Goal: Communication & Community: Participate in discussion

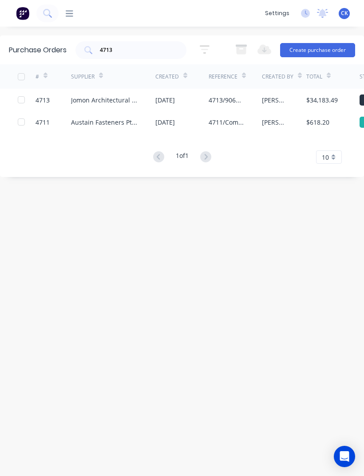
click at [157, 55] on input "4713" at bounding box center [136, 50] width 74 height 9
type input "4"
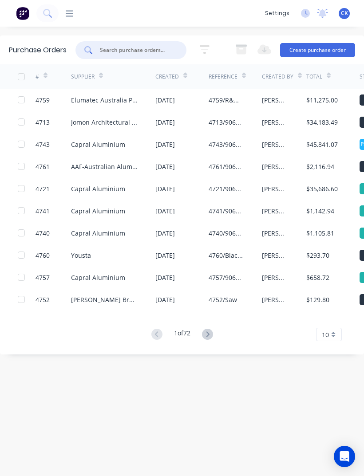
click at [138, 51] on input "text" at bounding box center [136, 50] width 74 height 9
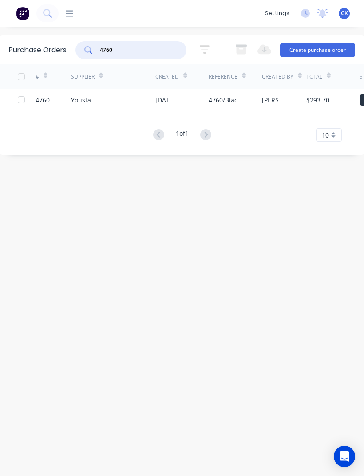
type input "4760"
click at [185, 279] on div "Purchase Orders 4760 5 Statuses 5 Statuses Export to Excel (XLSX) Create purcha…" at bounding box center [182, 251] width 364 height 432
click at [66, 17] on icon at bounding box center [70, 13] width 8 height 8
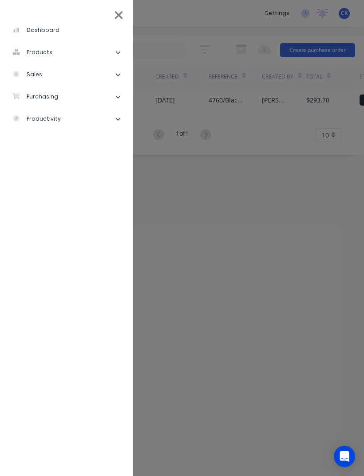
click at [39, 98] on div "purchasing" at bounding box center [35, 97] width 46 height 8
click at [40, 113] on li "Purchase Orders" at bounding box center [70, 119] width 112 height 22
click at [48, 112] on li "Purchase Orders" at bounding box center [70, 119] width 112 height 22
click at [62, 122] on div "Purchase Orders" at bounding box center [50, 119] width 61 height 8
click at [49, 123] on div "Purchase Orders" at bounding box center [50, 119] width 61 height 8
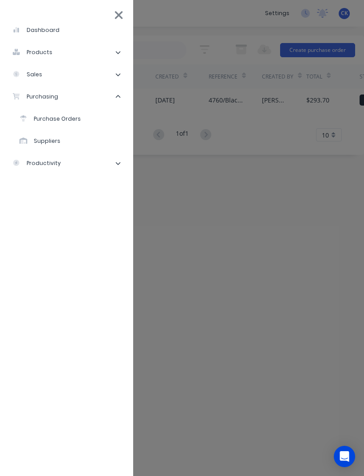
click at [60, 115] on div "Purchase Orders" at bounding box center [50, 119] width 61 height 8
click at [59, 114] on li "Purchase Orders" at bounding box center [70, 119] width 112 height 22
click at [260, 239] on div "dashboard products Product Catalogue Materials sales Sales Orders Customers Pri…" at bounding box center [241, 238] width 364 height 476
click at [121, 18] on icon at bounding box center [118, 15] width 9 height 12
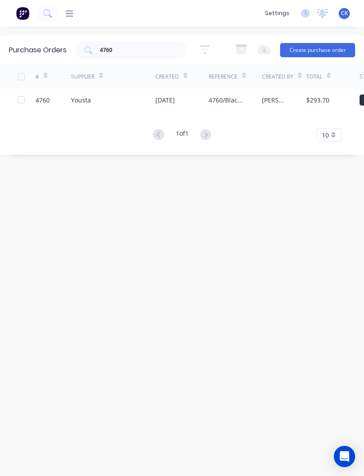
click at [154, 50] on input "4760" at bounding box center [136, 50] width 74 height 9
click at [154, 101] on div "Yousta" at bounding box center [113, 100] width 84 height 22
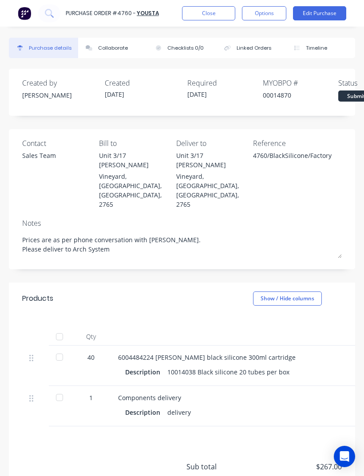
scroll to position [28, 0]
click at [62, 348] on div at bounding box center [60, 357] width 18 height 18
click at [62, 389] on div at bounding box center [60, 398] width 18 height 18
type textarea "x"
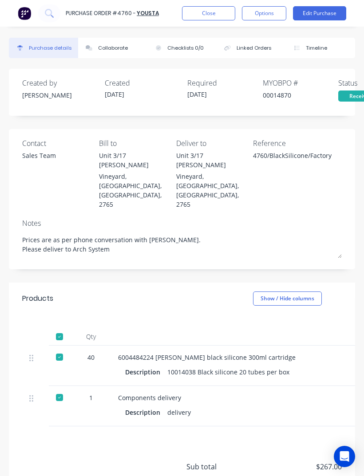
click at [105, 51] on button "Collaborate" at bounding box center [112, 48] width 69 height 20
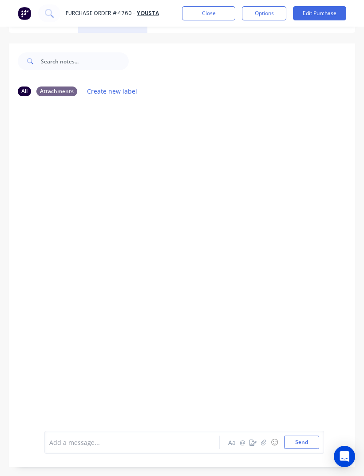
scroll to position [25, 0]
click at [267, 448] on button "button" at bounding box center [263, 442] width 11 height 11
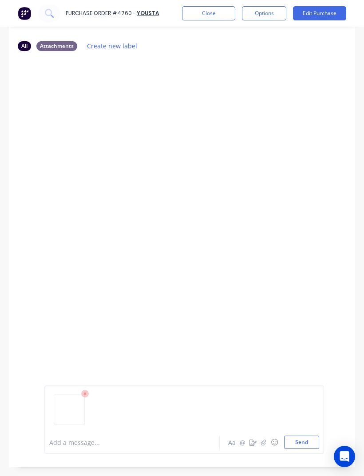
scroll to position [71, 0]
click at [303, 449] on button "Send" at bounding box center [301, 442] width 35 height 13
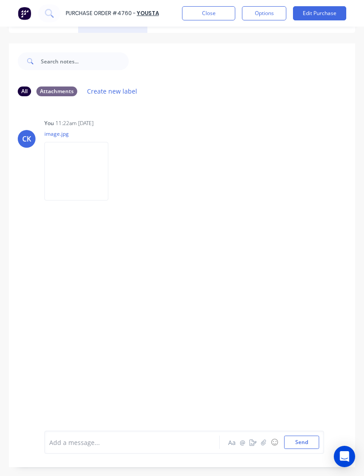
click at [220, 14] on button "Close" at bounding box center [208, 13] width 53 height 14
